Goal: Navigation & Orientation: Go to known website

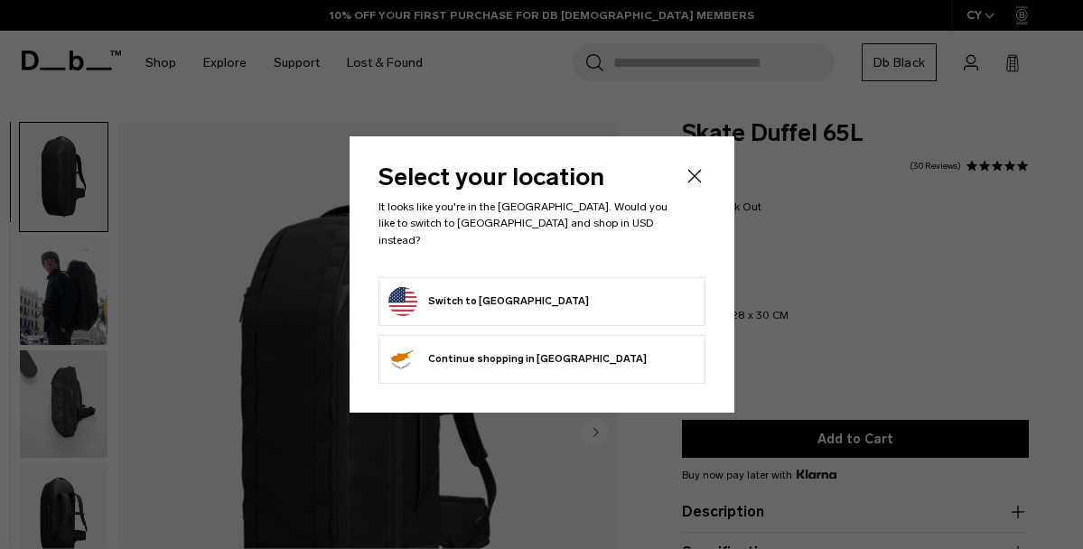
click at [692, 188] on body "Skip to content BUY NOW, PAY LATER WITH KLARNA 10% OFF YOUR FIRST PURCHASE FOR …" at bounding box center [541, 274] width 1083 height 549
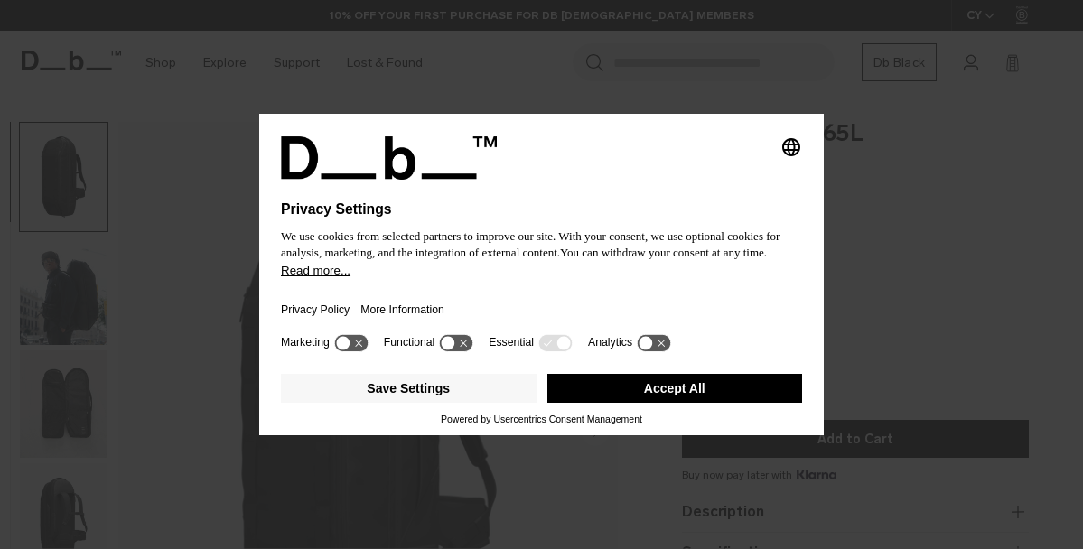
click at [620, 389] on button "Accept All" at bounding box center [675, 388] width 256 height 29
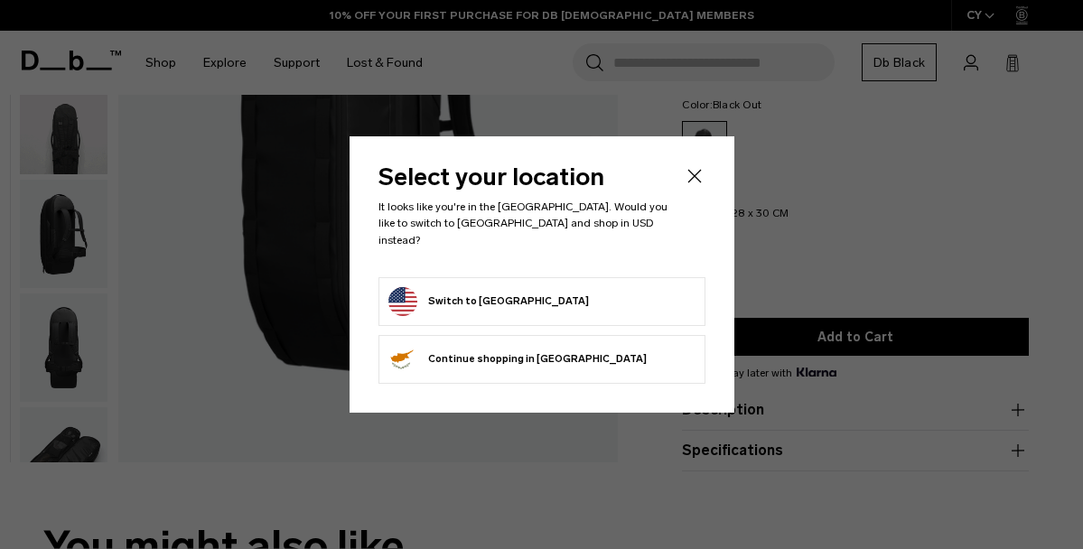
scroll to position [449, 0]
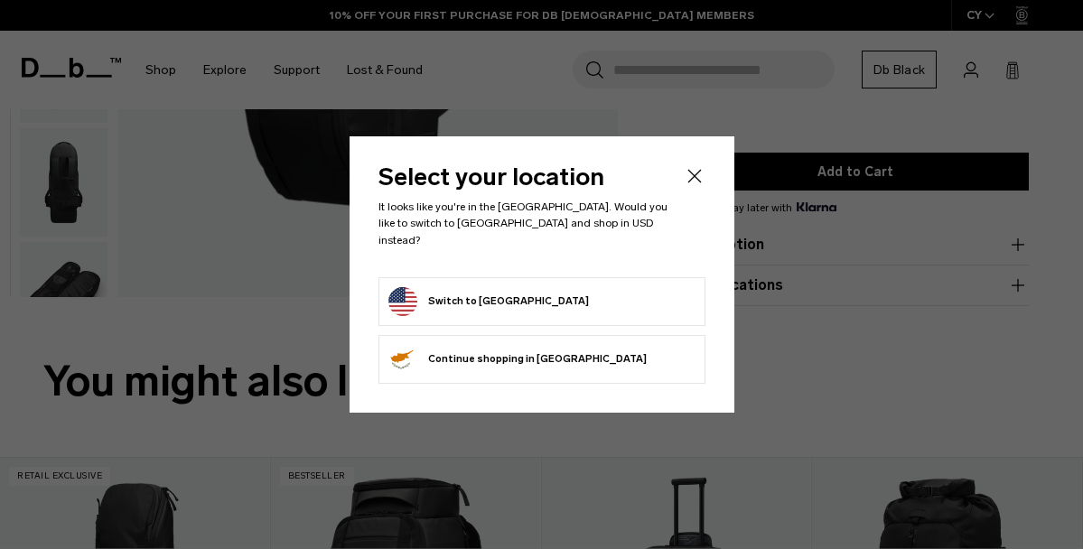
click at [621, 298] on form "Switch to United States" at bounding box center [541, 301] width 307 height 29
click at [481, 294] on button "Switch to United States" at bounding box center [488, 301] width 201 height 29
